Goal: Find specific page/section: Find specific page/section

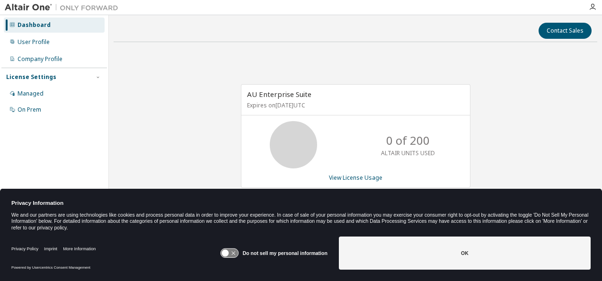
click at [237, 254] on icon at bounding box center [230, 253] width 18 height 9
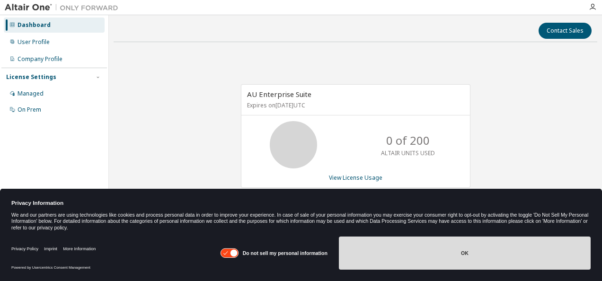
click at [442, 257] on button "OK" at bounding box center [465, 253] width 252 height 33
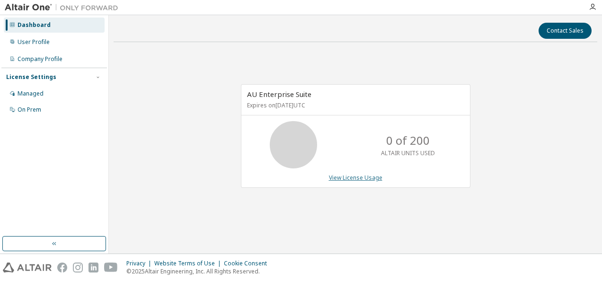
click at [351, 177] on link "View License Usage" at bounding box center [355, 178] width 53 height 8
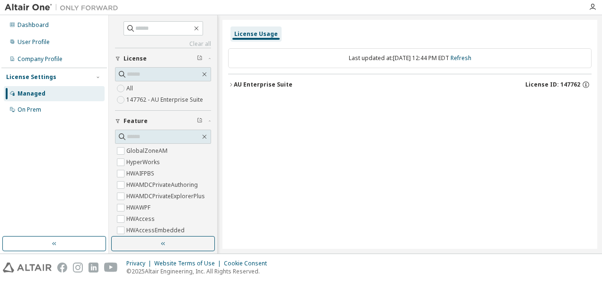
click at [52, 95] on div "Managed" at bounding box center [54, 93] width 101 height 15
click at [45, 30] on div "Dashboard" at bounding box center [54, 25] width 101 height 15
